Goal: Task Accomplishment & Management: Use online tool/utility

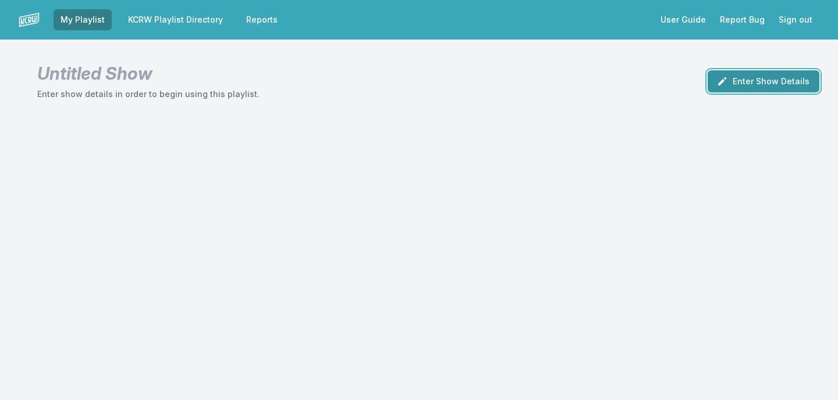
click at [739, 83] on button "Enter Show Details" at bounding box center [764, 81] width 112 height 22
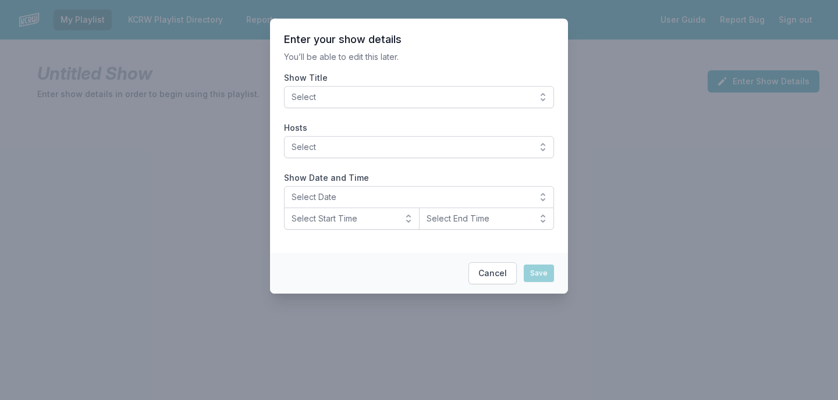
click at [520, 101] on span "Select" at bounding box center [411, 97] width 239 height 12
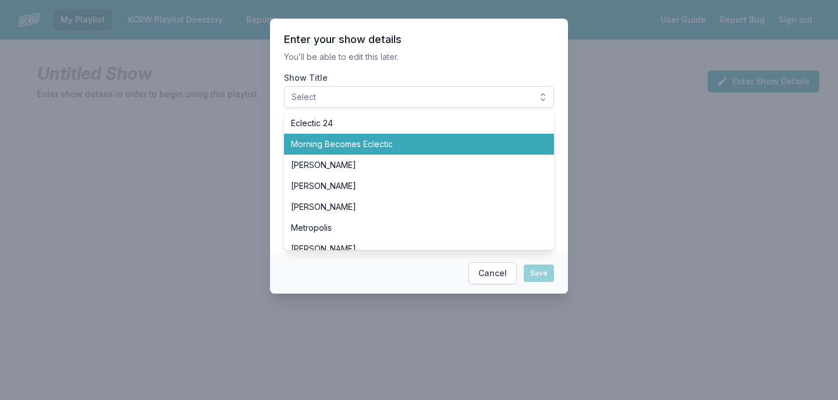
click at [474, 140] on span "Morning Becomes Eclectic" at bounding box center [412, 145] width 242 height 12
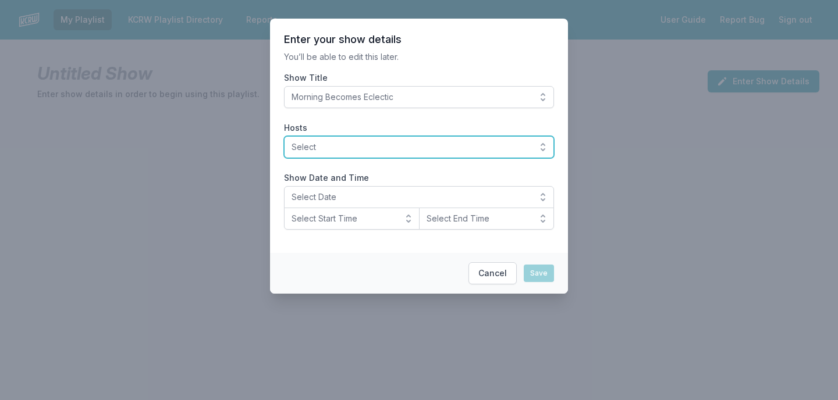
click at [413, 145] on span "Select" at bounding box center [411, 147] width 239 height 12
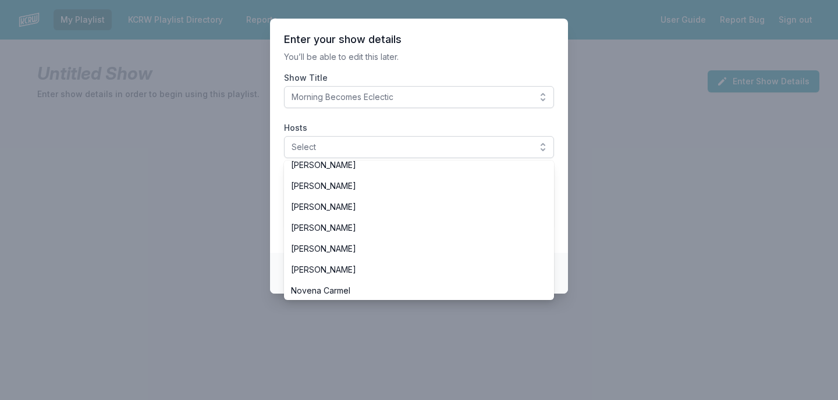
scroll to position [288, 0]
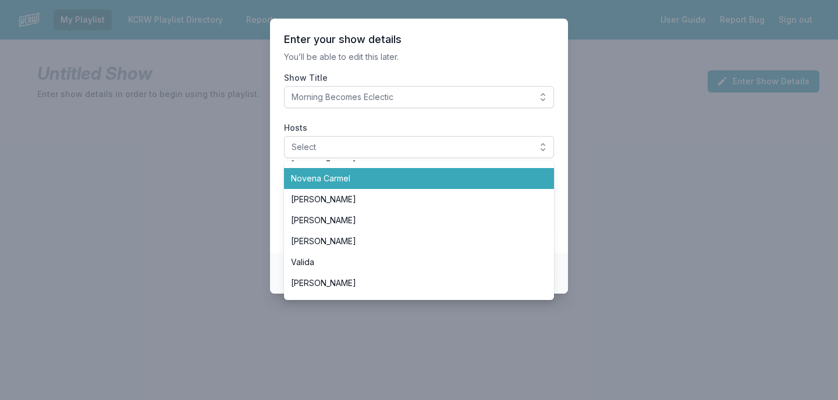
click at [391, 178] on span "Novena Carmel" at bounding box center [412, 179] width 242 height 12
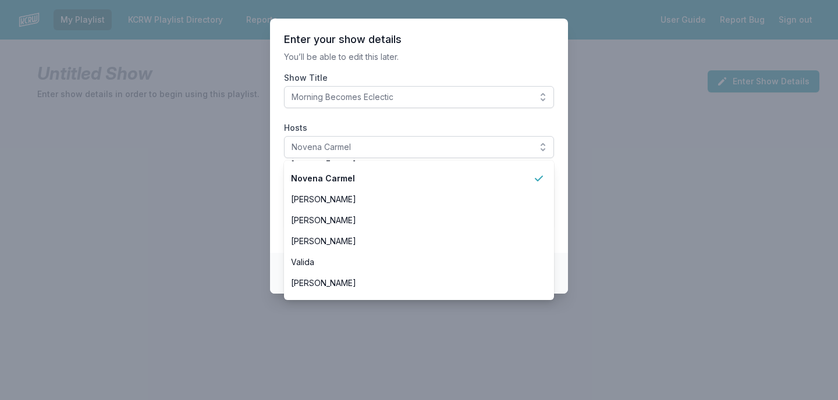
click at [409, 116] on section "Enter your show details You’ll be able to edit this later. Show Title Morning B…" at bounding box center [419, 136] width 298 height 235
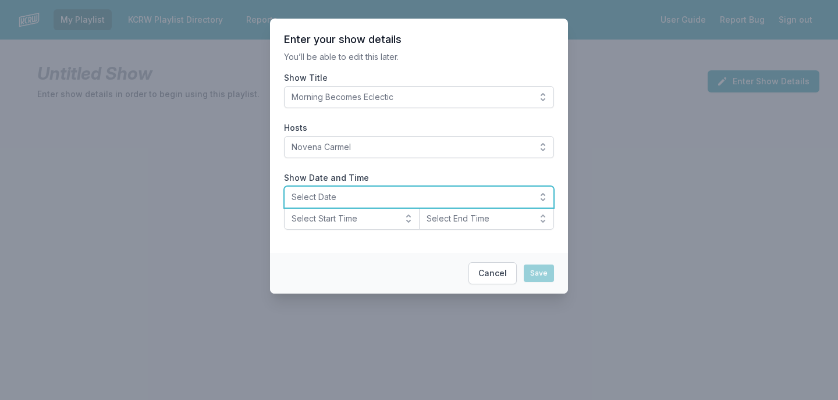
click at [356, 196] on span "Select Date" at bounding box center [411, 197] width 239 height 12
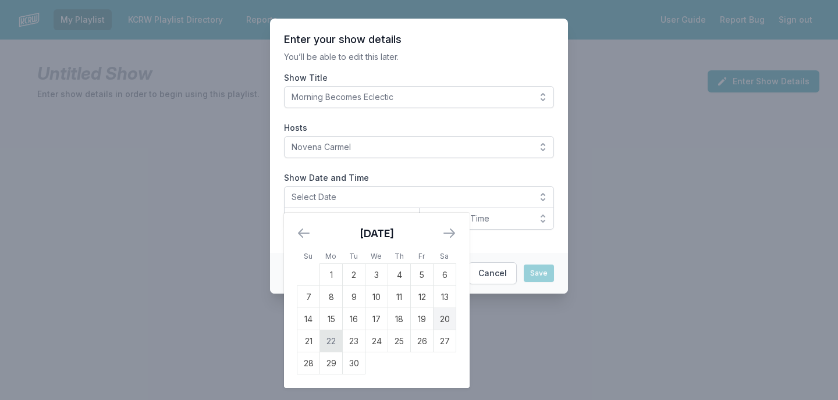
click at [331, 339] on td "22" at bounding box center [331, 342] width 23 height 22
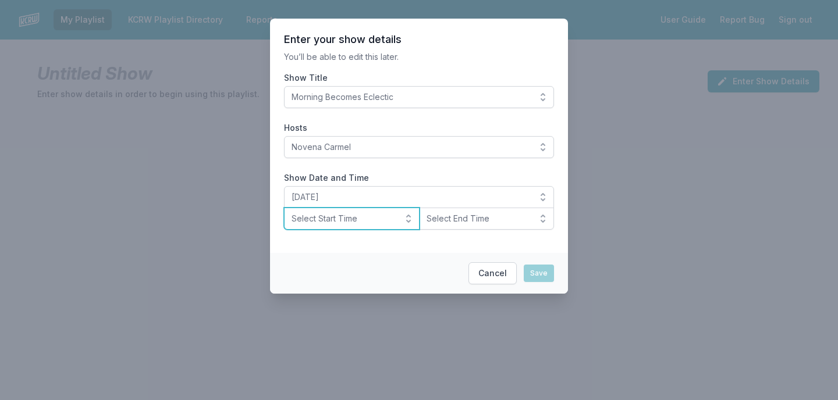
click at [375, 225] on button "Select Start Time" at bounding box center [352, 219] width 136 height 22
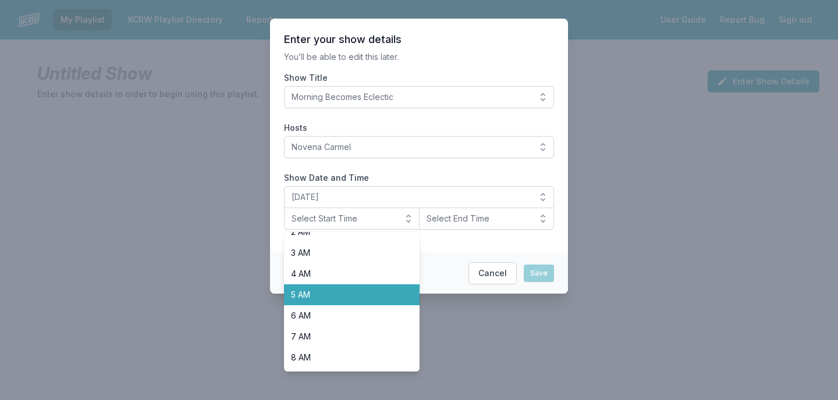
scroll to position [91, 0]
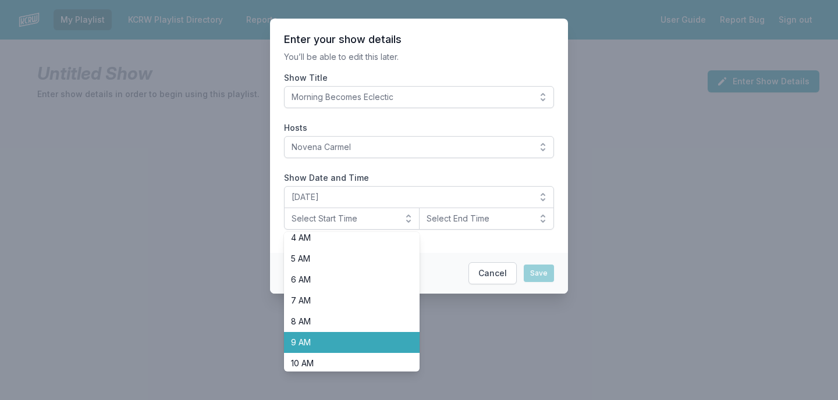
click at [356, 342] on span "9 AM" at bounding box center [345, 343] width 108 height 12
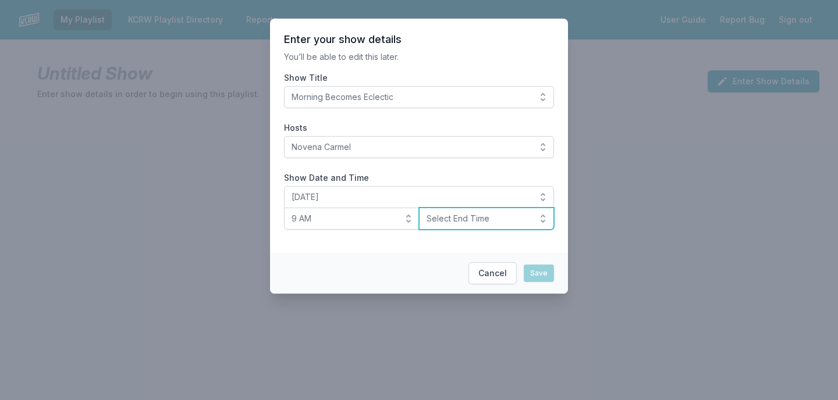
click at [472, 222] on span "Select End Time" at bounding box center [479, 219] width 104 height 12
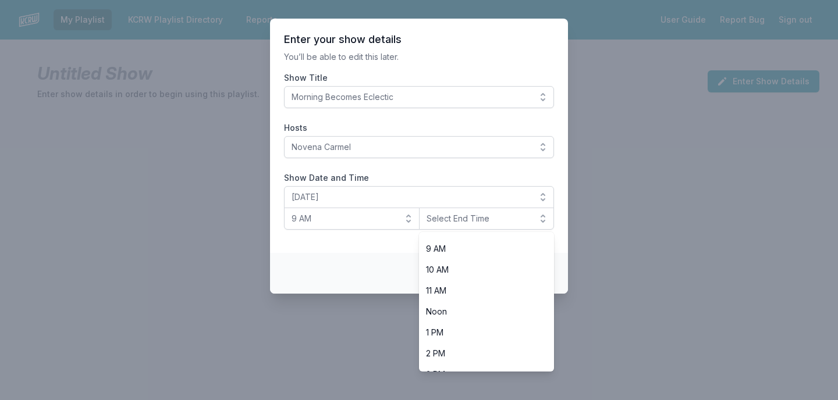
scroll to position [210, 0]
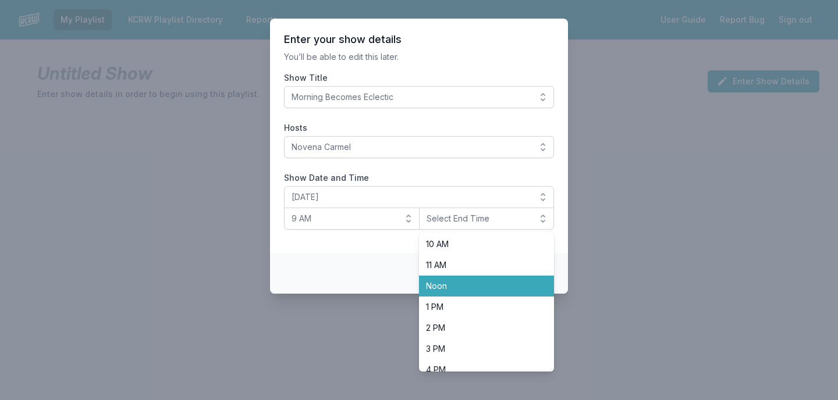
click at [476, 287] on span "Noon" at bounding box center [480, 287] width 108 height 12
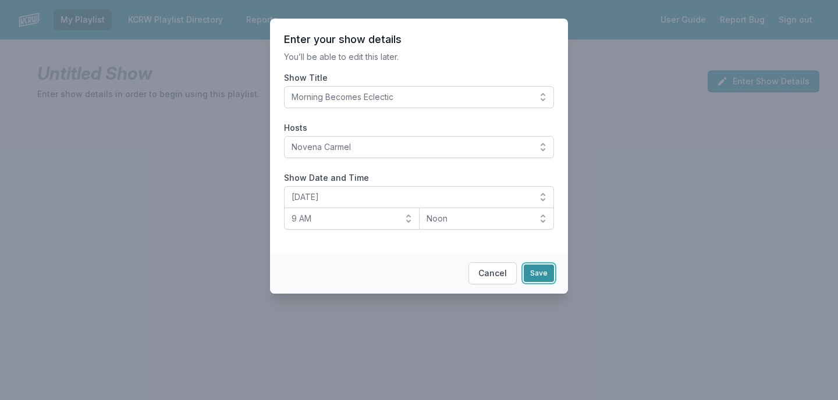
click at [542, 275] on button "Save" at bounding box center [539, 273] width 30 height 17
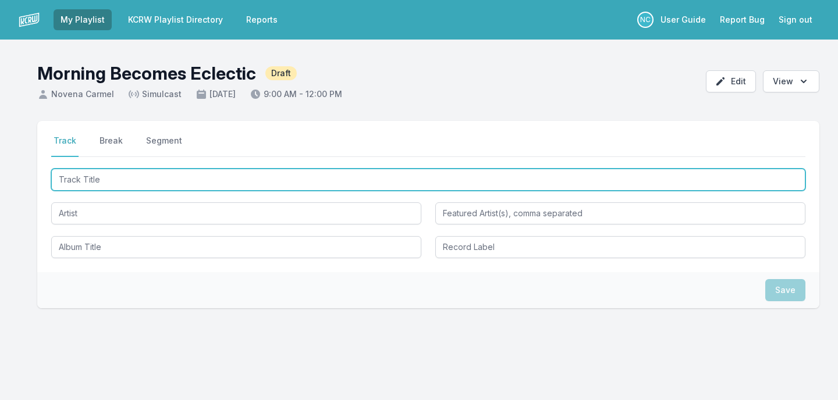
click at [335, 180] on input "Track Title" at bounding box center [428, 180] width 754 height 22
type input "I BEEN"
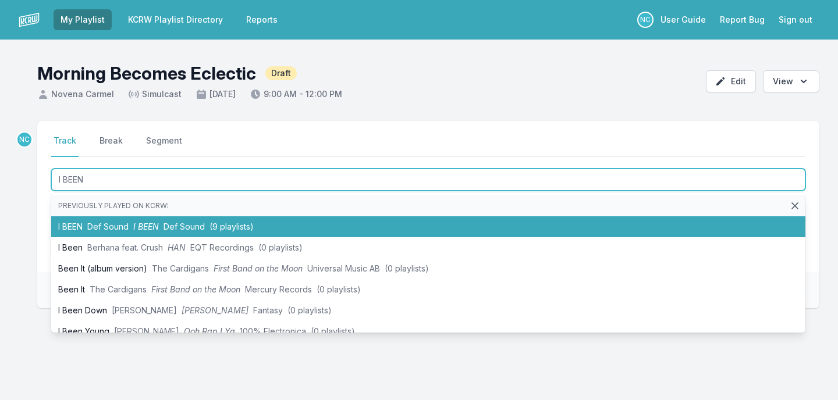
click at [268, 230] on li "I BEEN Def Sound I BEEN Def Sound (9 playlists)" at bounding box center [428, 227] width 754 height 21
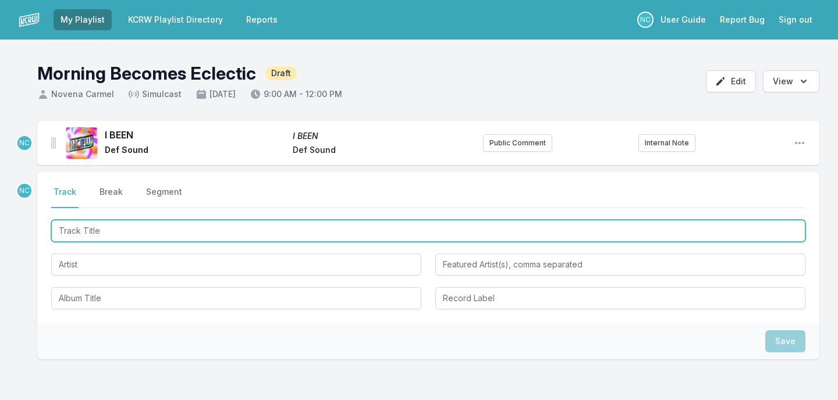
click at [196, 229] on input "Track Title" at bounding box center [428, 231] width 754 height 22
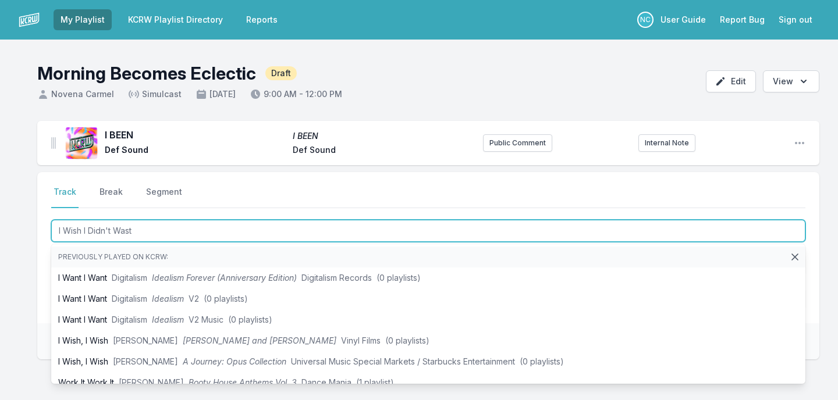
type input "I Wish I Didn't Waste"
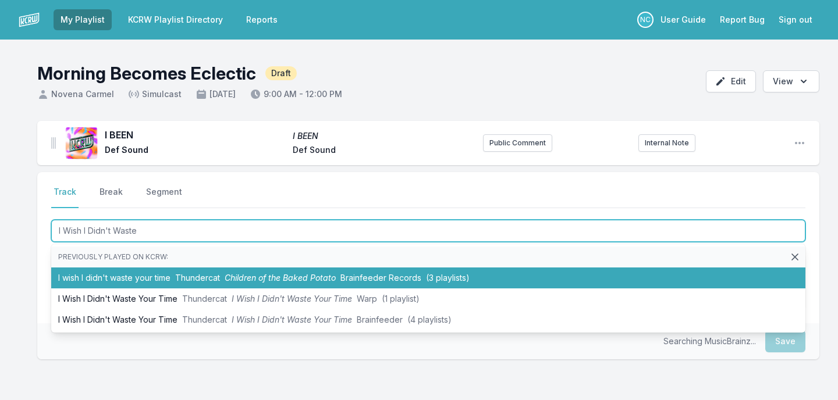
click at [188, 276] on span "Thundercat" at bounding box center [197, 278] width 45 height 10
